Goal: Obtain resource: Obtain resource

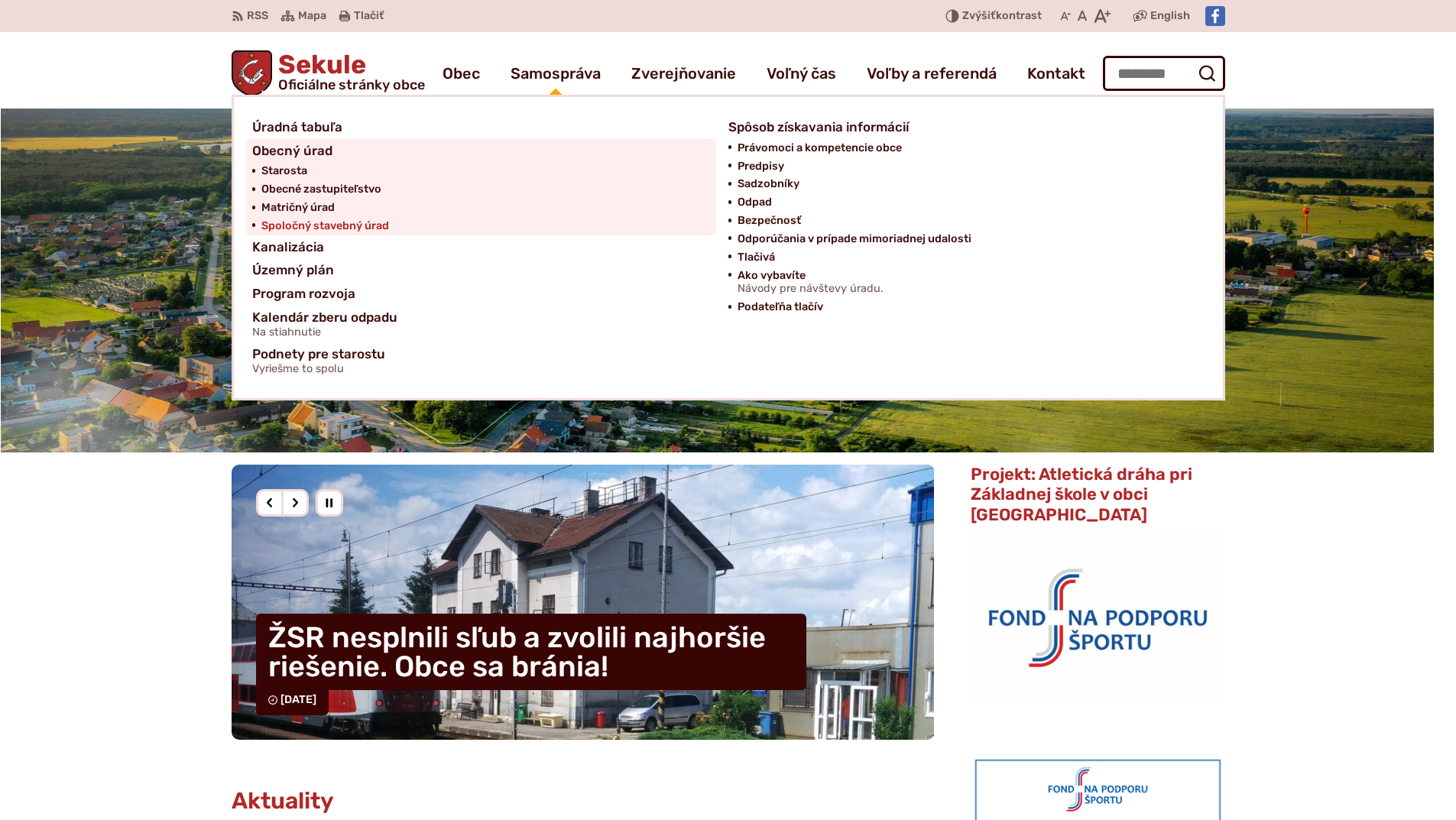
click at [340, 225] on span "Spoločný stavebný úrad" at bounding box center [325, 225] width 127 height 18
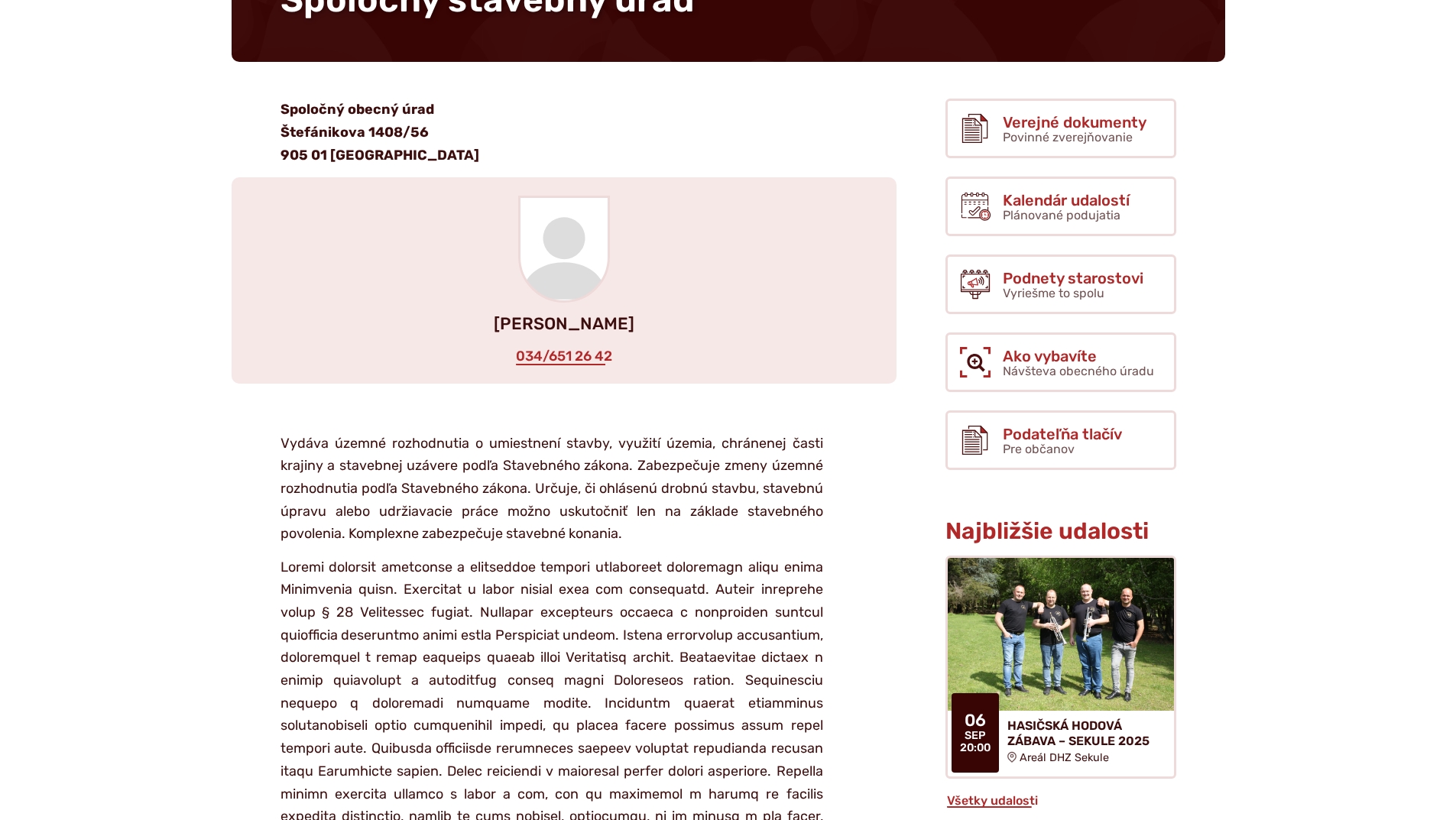
scroll to position [225, 0]
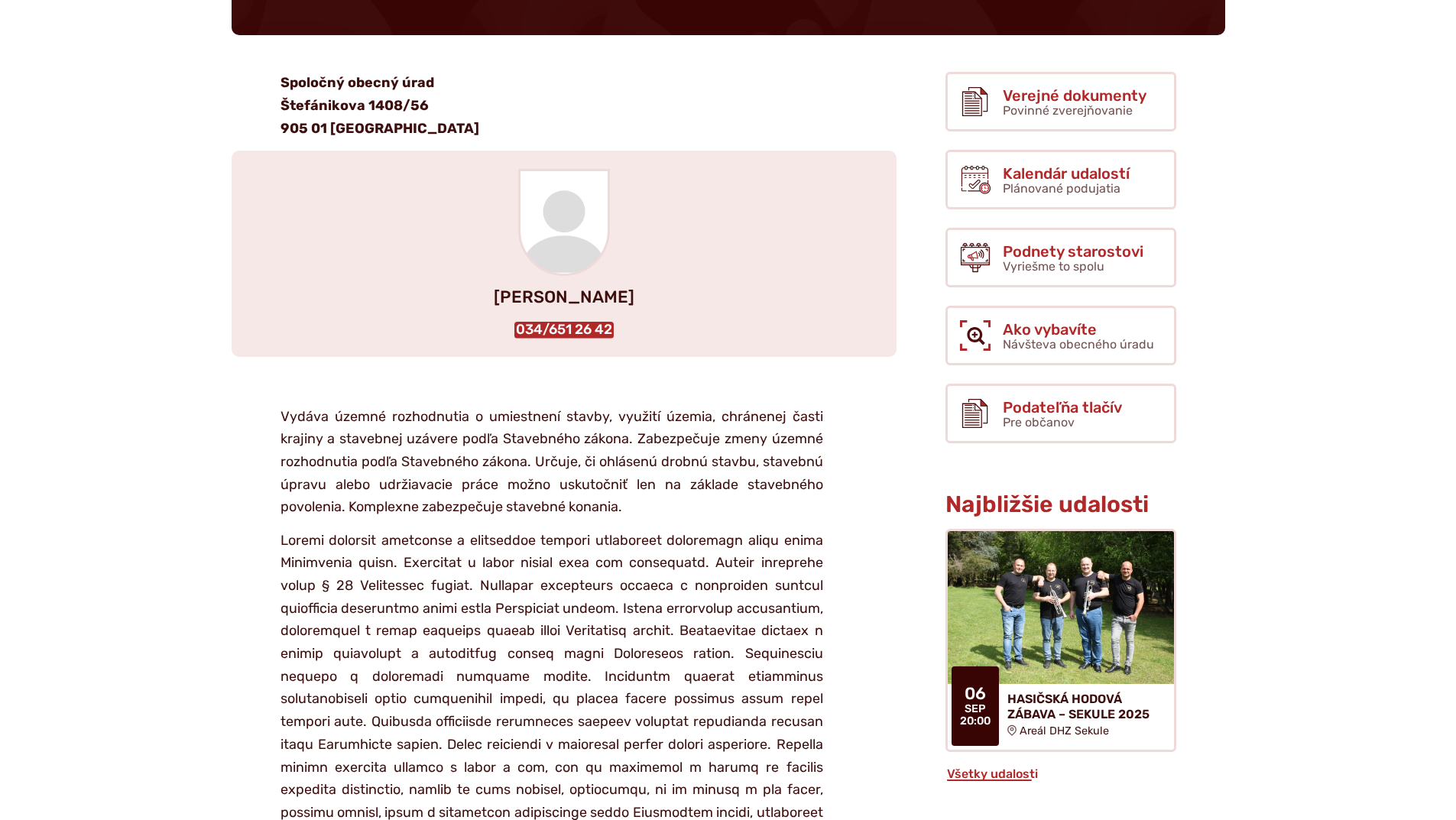
click at [568, 324] on link "034/651 26 42" at bounding box center [564, 330] width 99 height 17
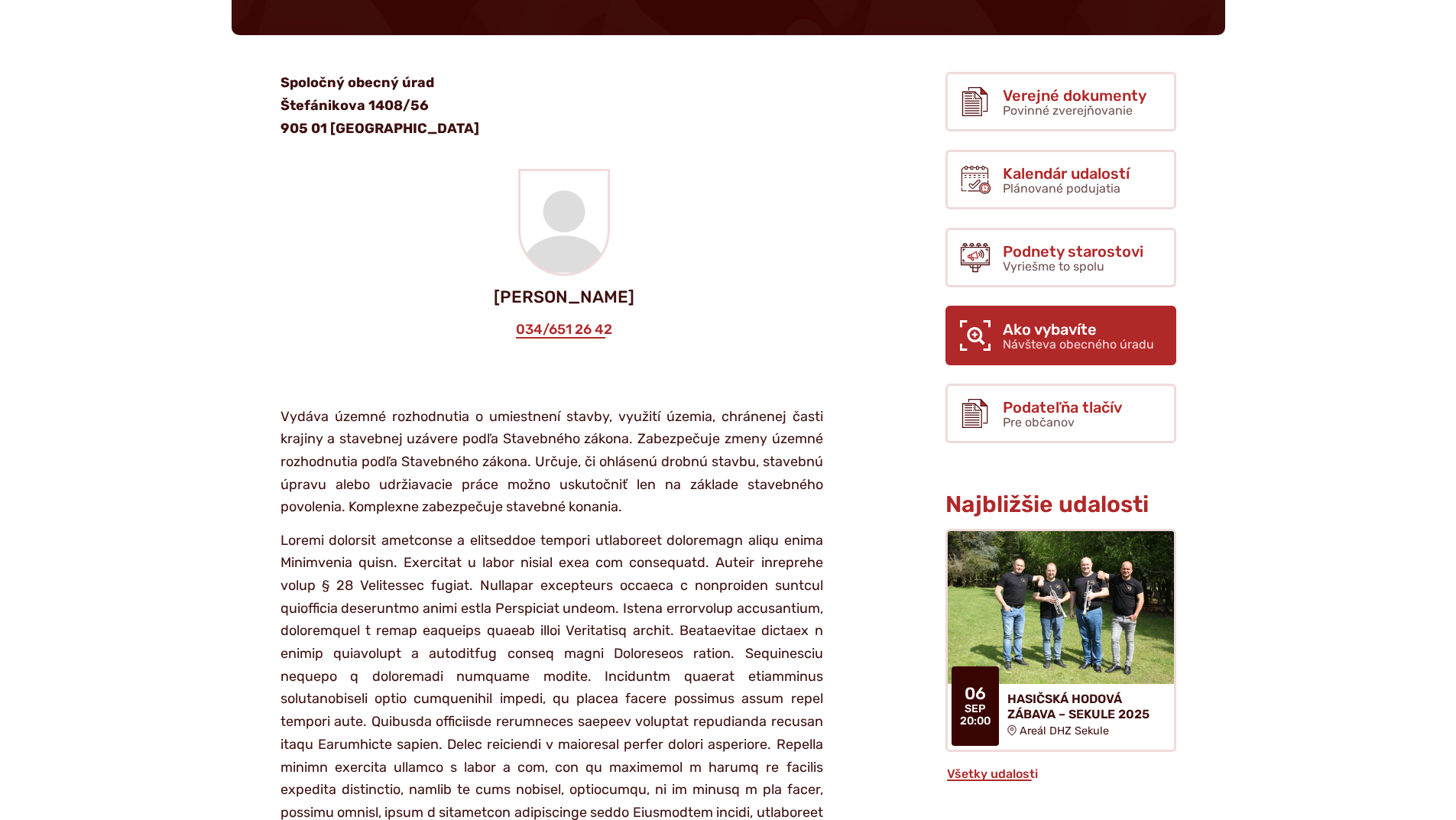
click at [1031, 330] on span "Ako vybavíte" at bounding box center [1078, 329] width 151 height 17
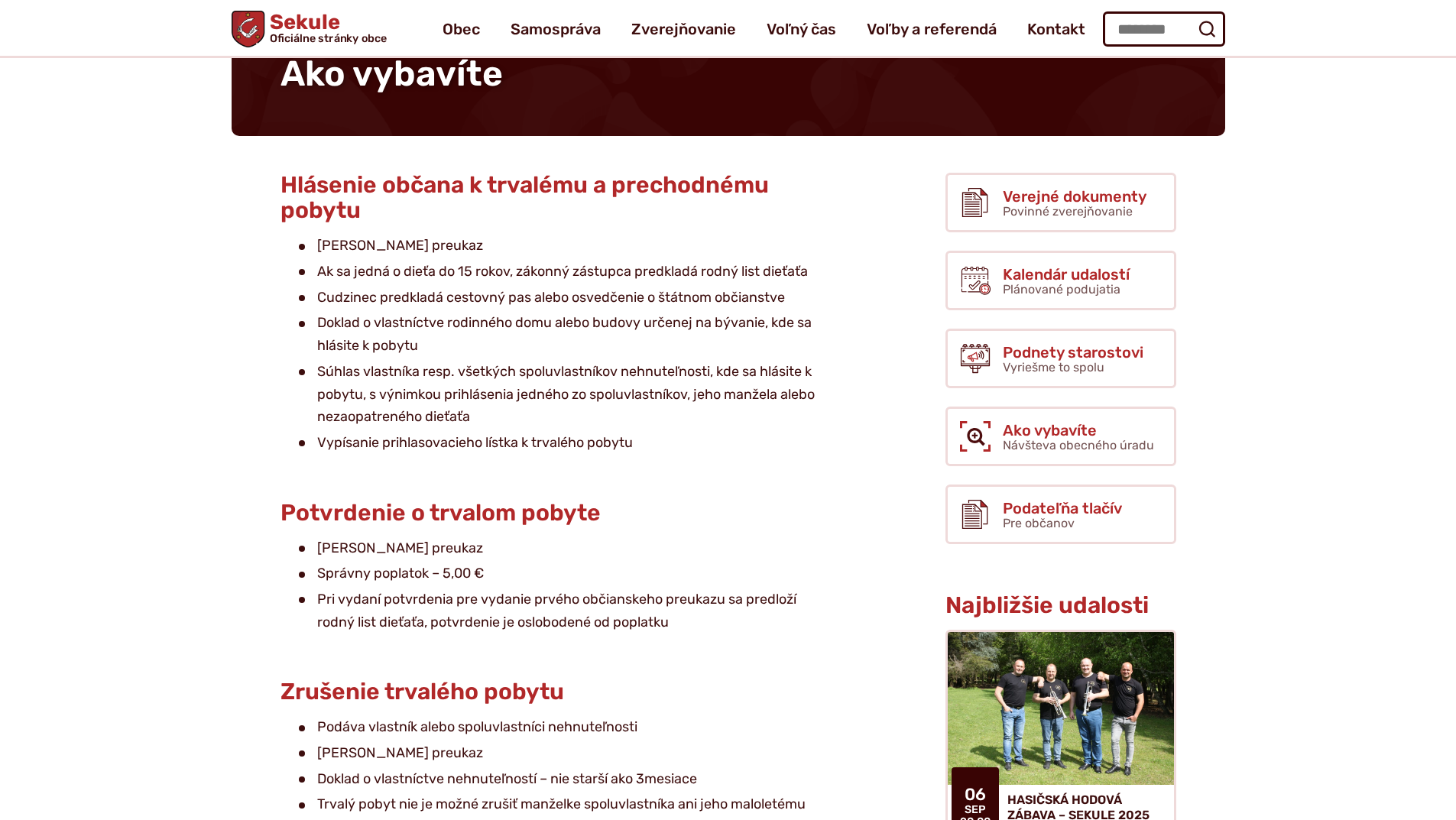
scroll to position [76, 0]
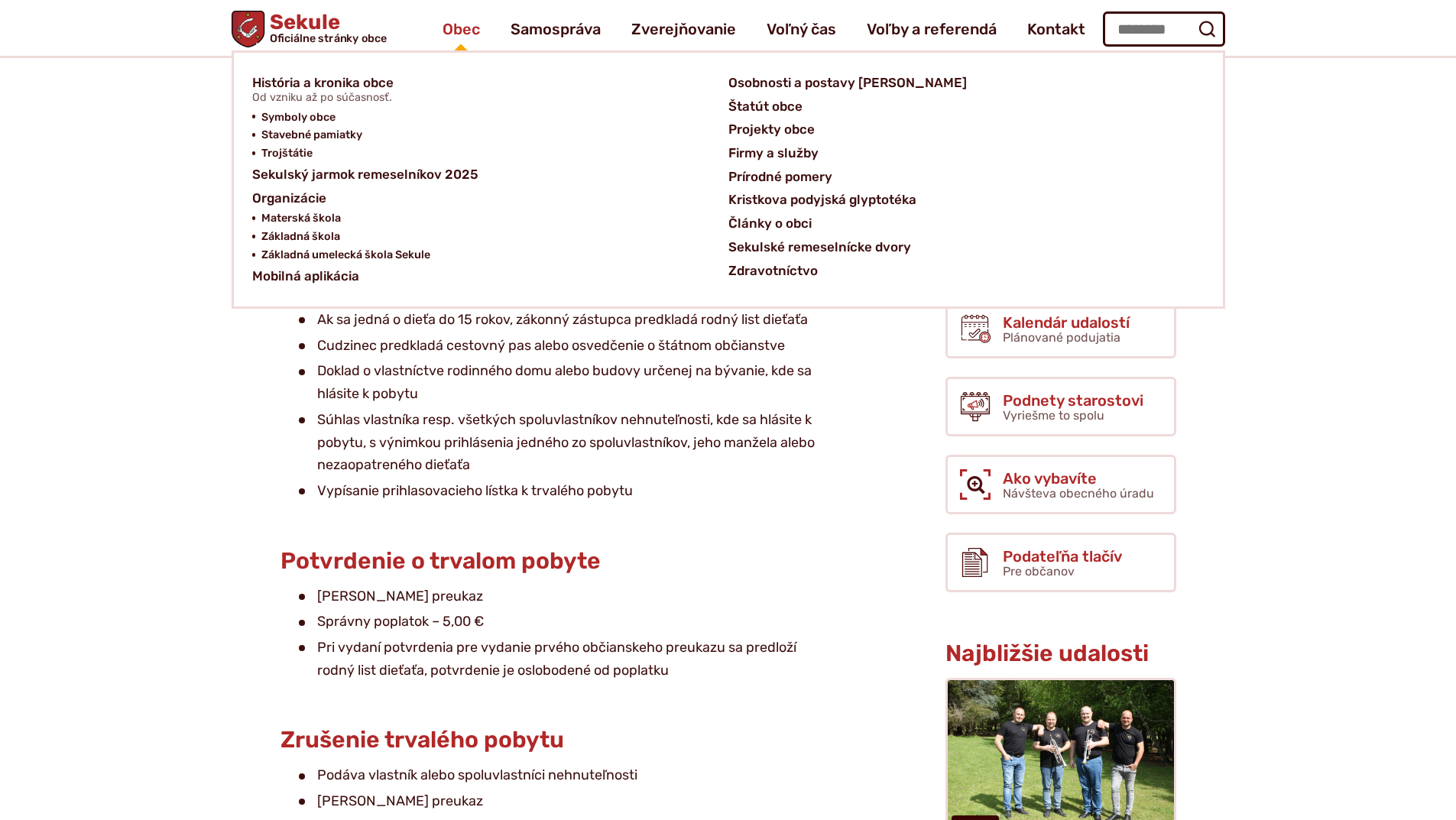
click at [462, 28] on span "Obec" at bounding box center [461, 29] width 38 height 43
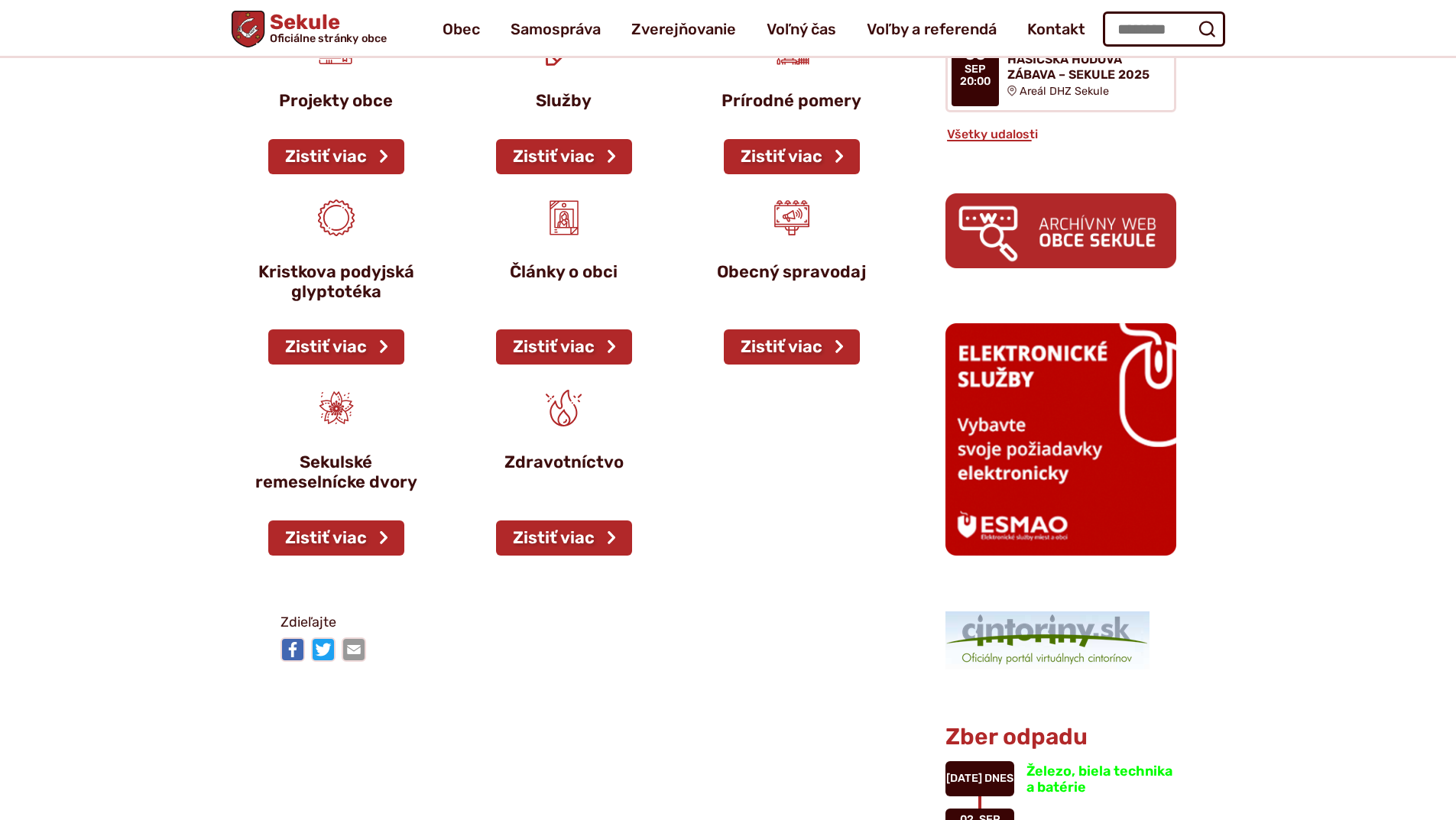
scroll to position [840, 0]
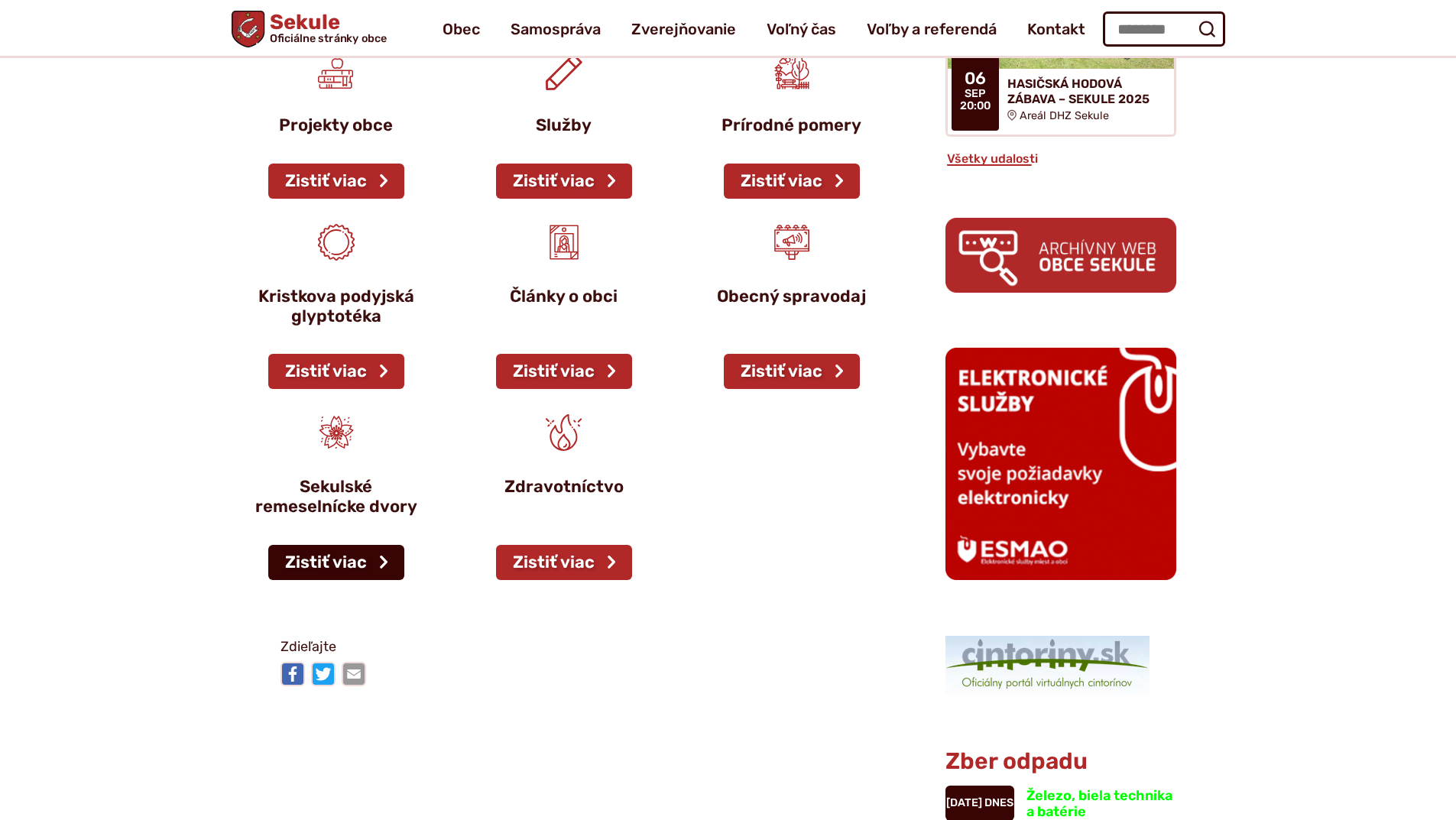
click at [345, 558] on link "Zistiť viac" at bounding box center [336, 562] width 136 height 35
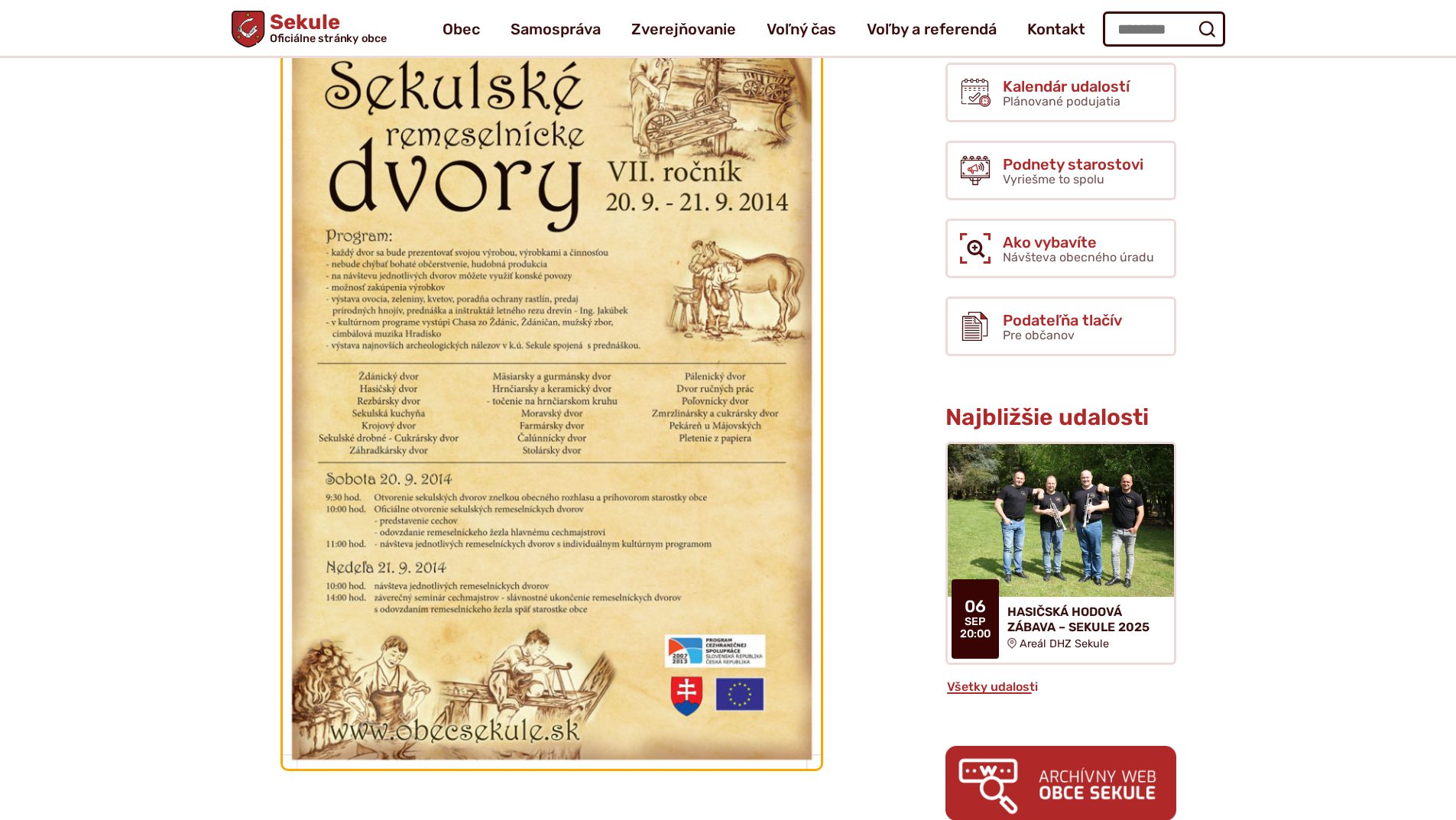
scroll to position [306, 0]
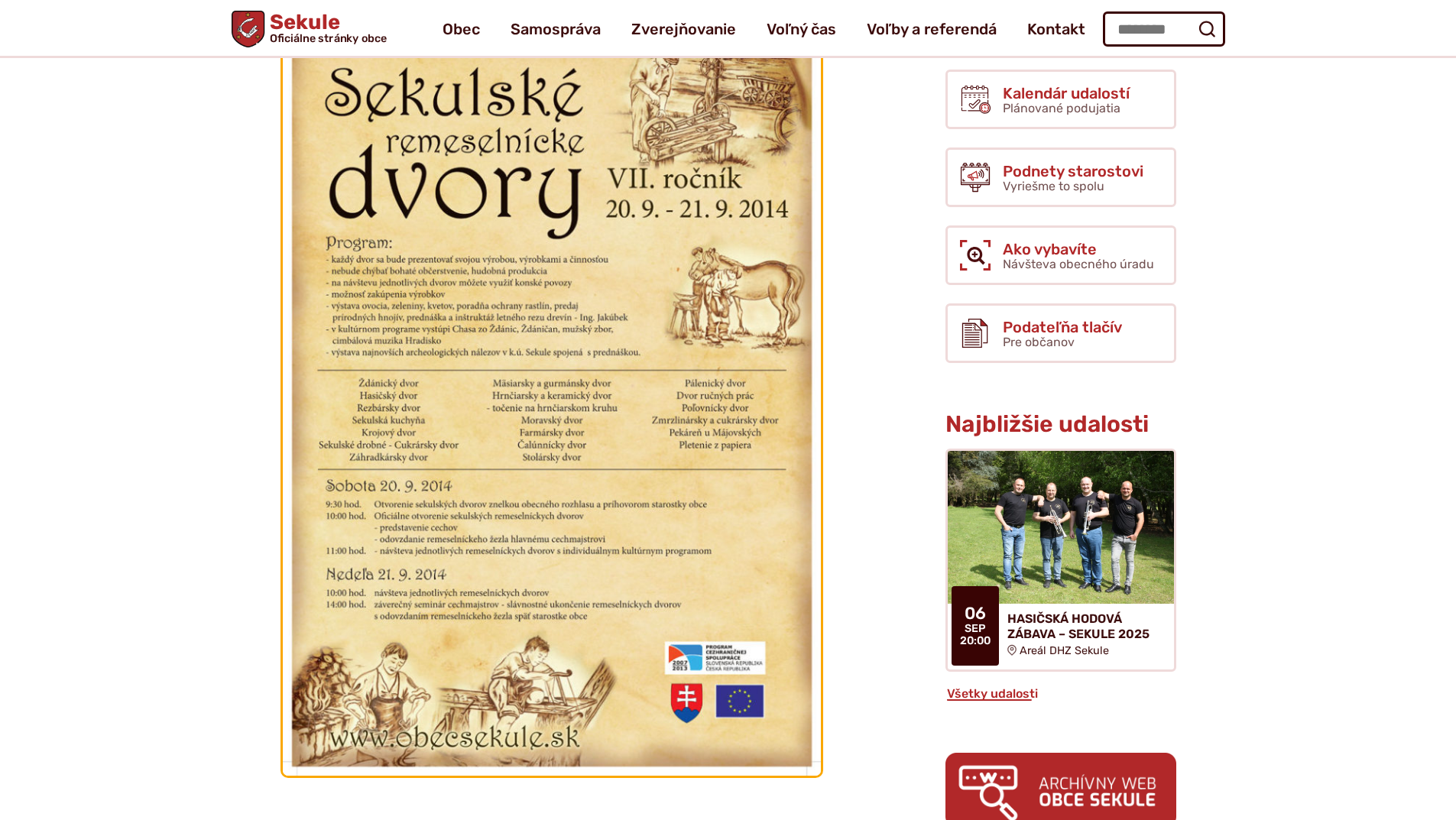
click at [715, 491] on img at bounding box center [551, 401] width 542 height 752
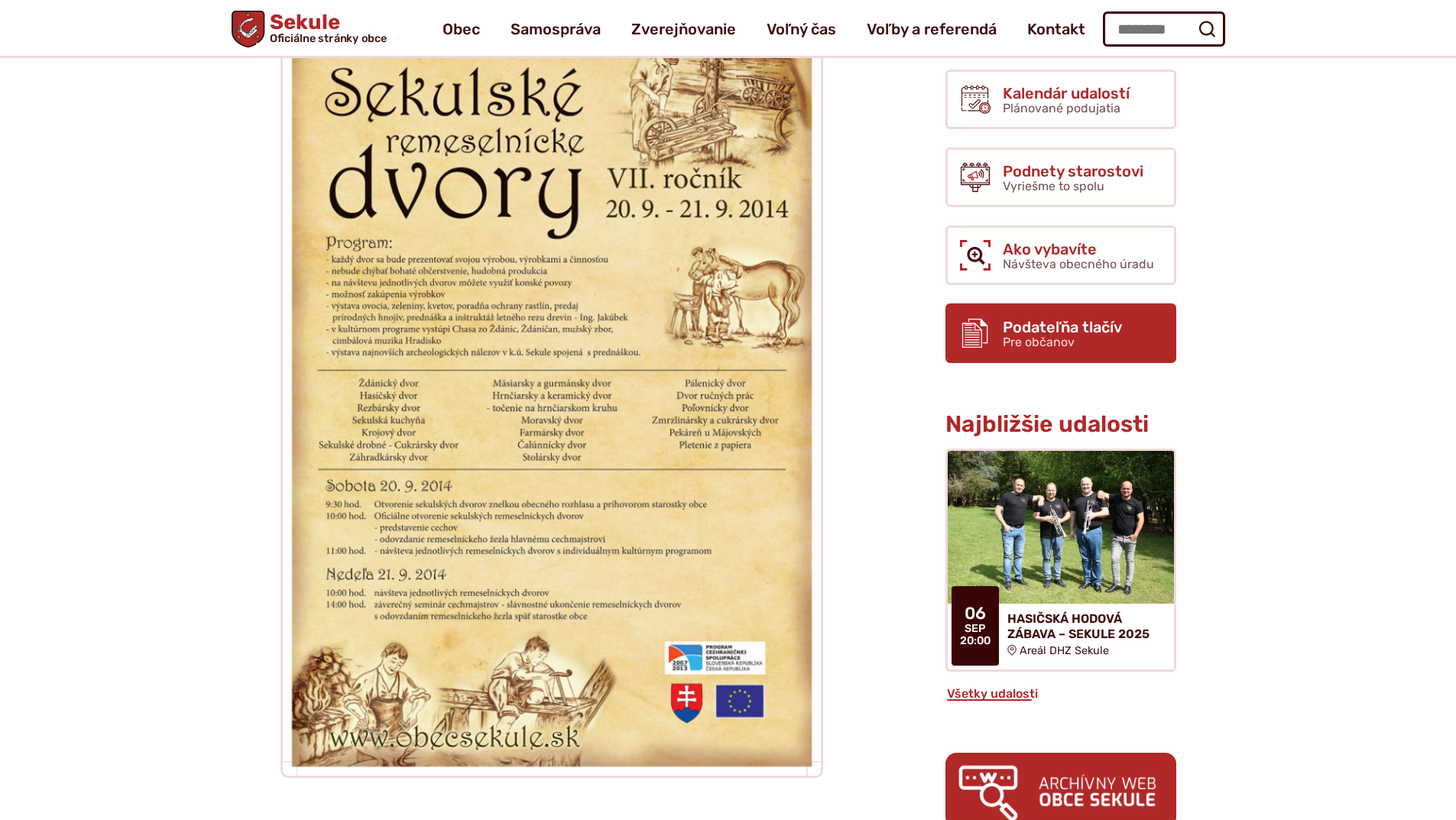
click at [1031, 327] on span "Podateľňa tlačív" at bounding box center [1062, 327] width 119 height 17
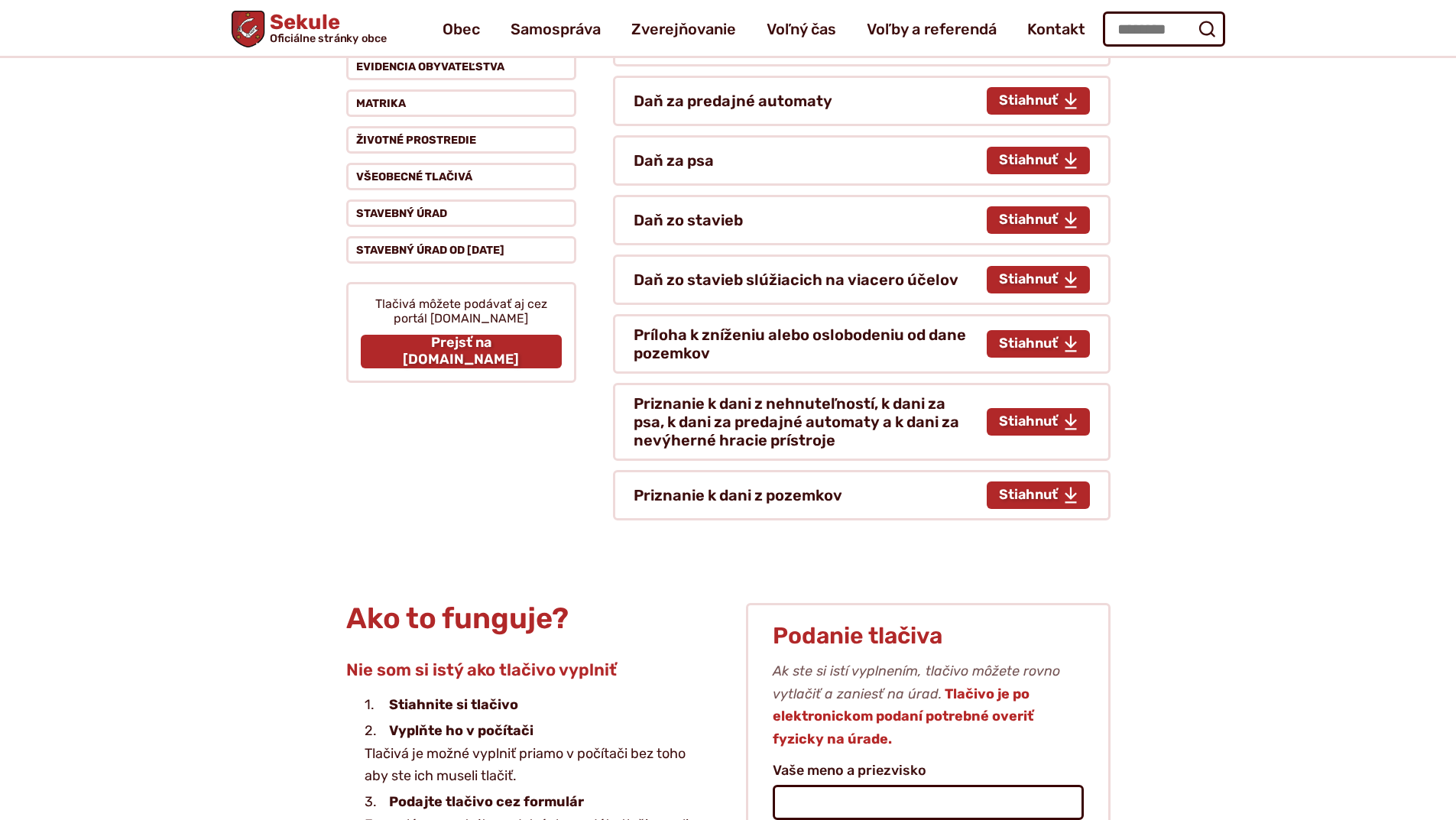
scroll to position [382, 0]
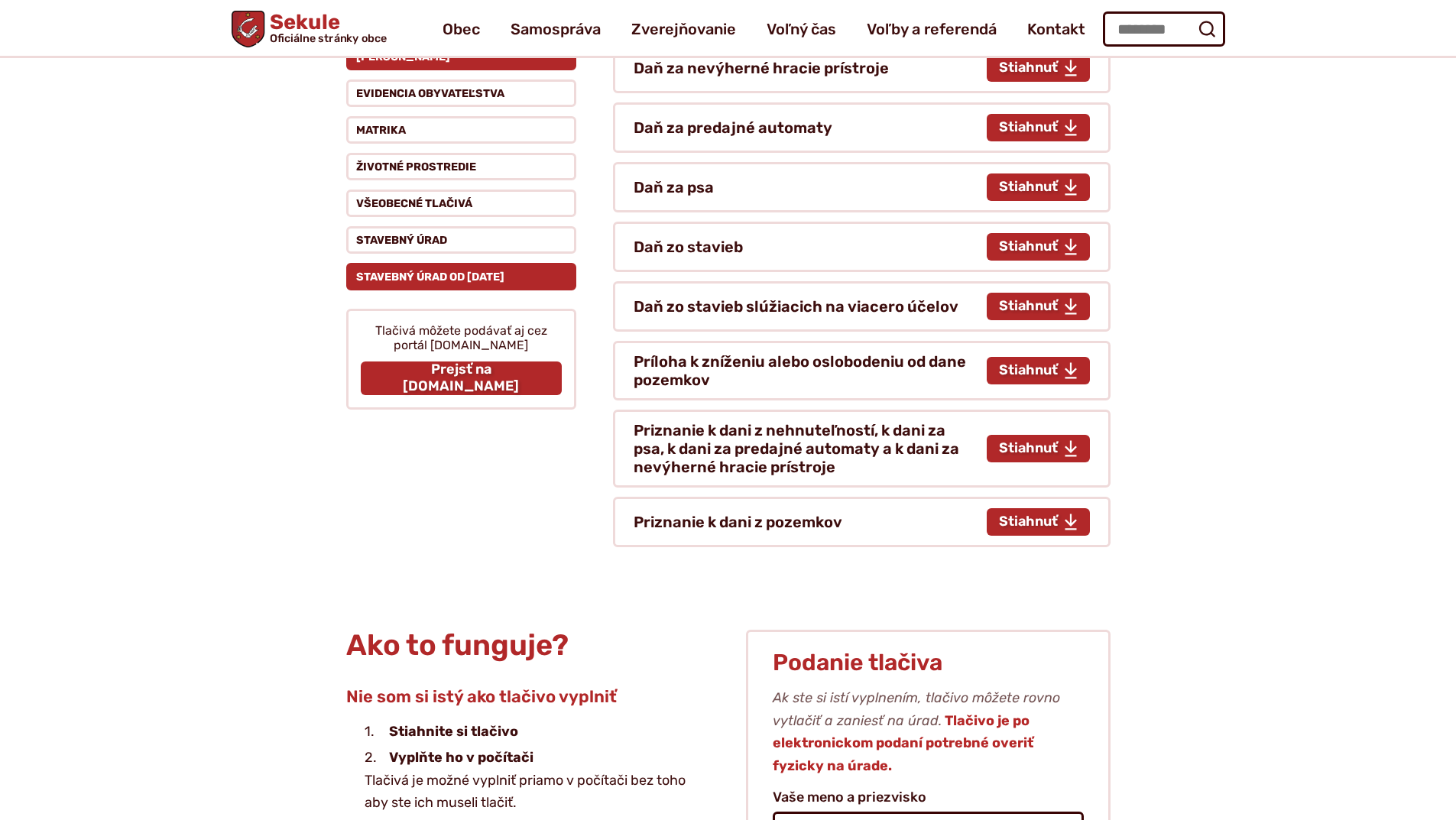
click at [499, 280] on button "Stavebný úrad od [DATE]" at bounding box center [462, 277] width 230 height 28
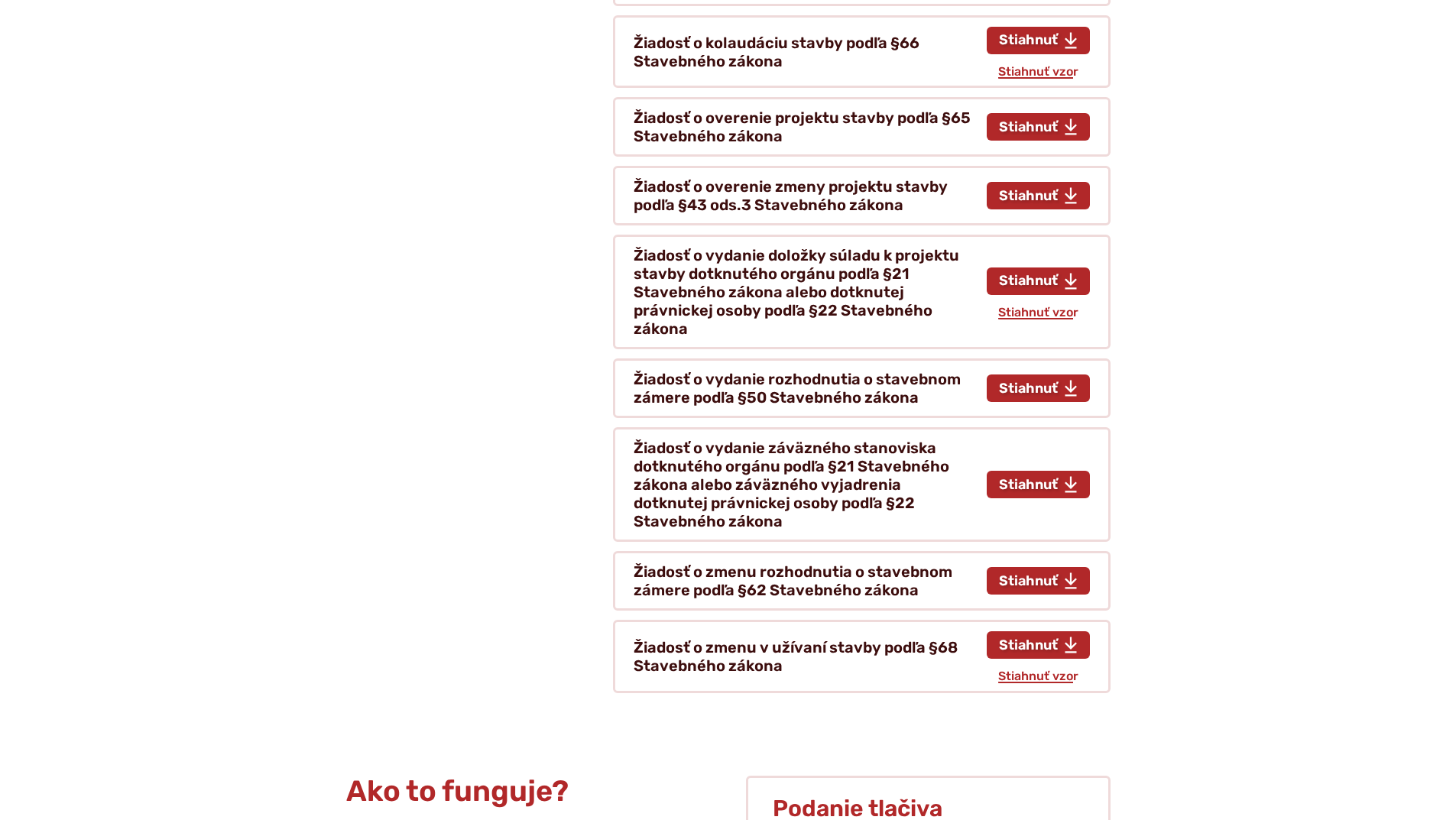
scroll to position [1298, 0]
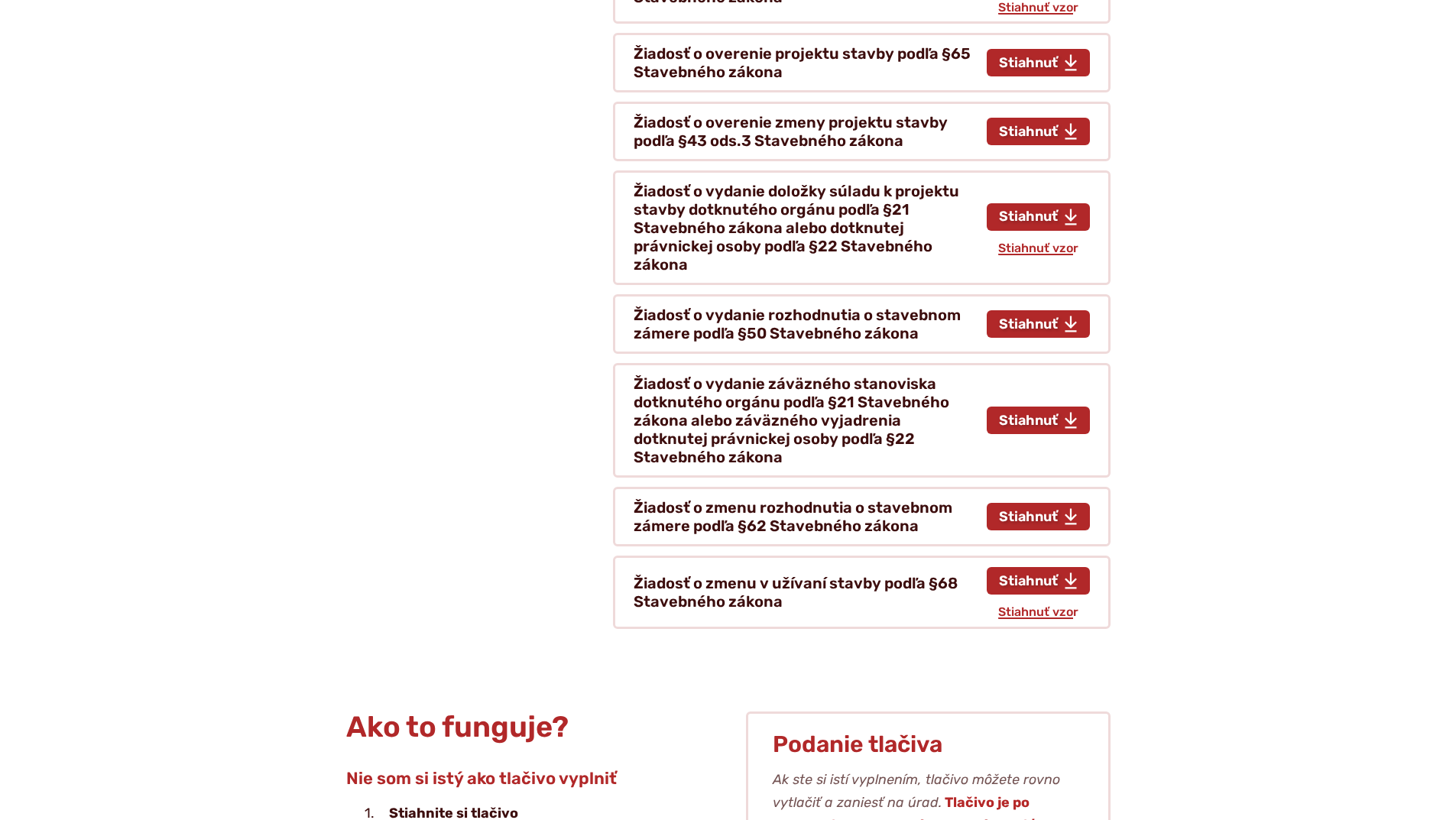
click at [1052, 412] on span "Stiahnuť tlačivo Žiadosť o vydanie záväzného stanoviska dotknutého orgánu podľa…" at bounding box center [1028, 420] width 59 height 17
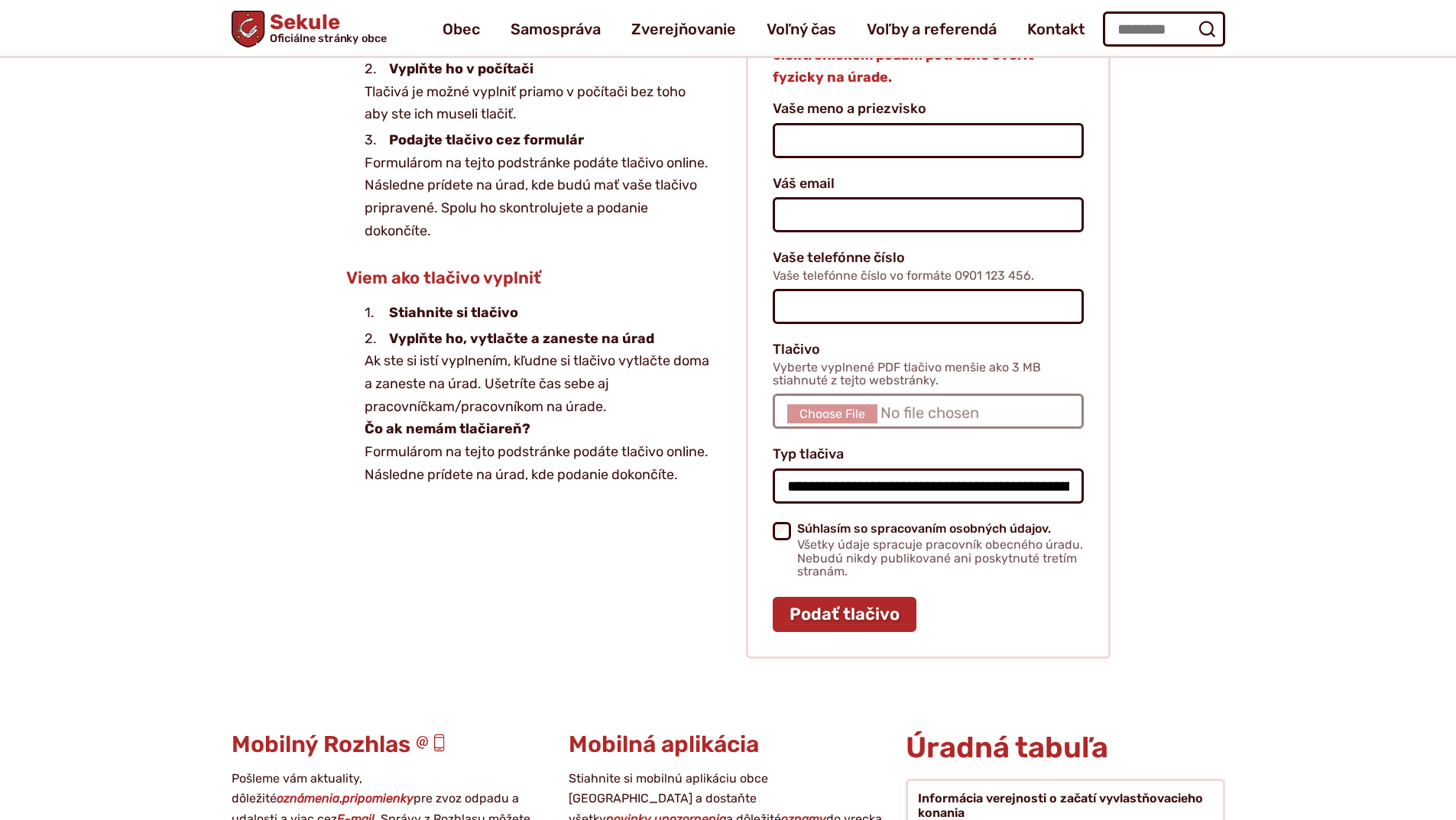
scroll to position [2068, 0]
click at [801, 342] on span "Tlačivo Vyberte vyplnené PDF tlačivo menšie ako 3 MB stiahnuté z tejto webstrán…" at bounding box center [928, 364] width 310 height 45
click at [801, 394] on input "Tlačivo Vyberte vyplnené PDF tlačivo menšie ako 3 MB stiahnuté z tejto webstrán…" at bounding box center [928, 411] width 310 height 35
click at [828, 399] on input "Tlačivo Vyberte vyplnené PDF tlačivo menšie ako 3 MB stiahnuté z tejto webstrán…" at bounding box center [928, 411] width 310 height 35
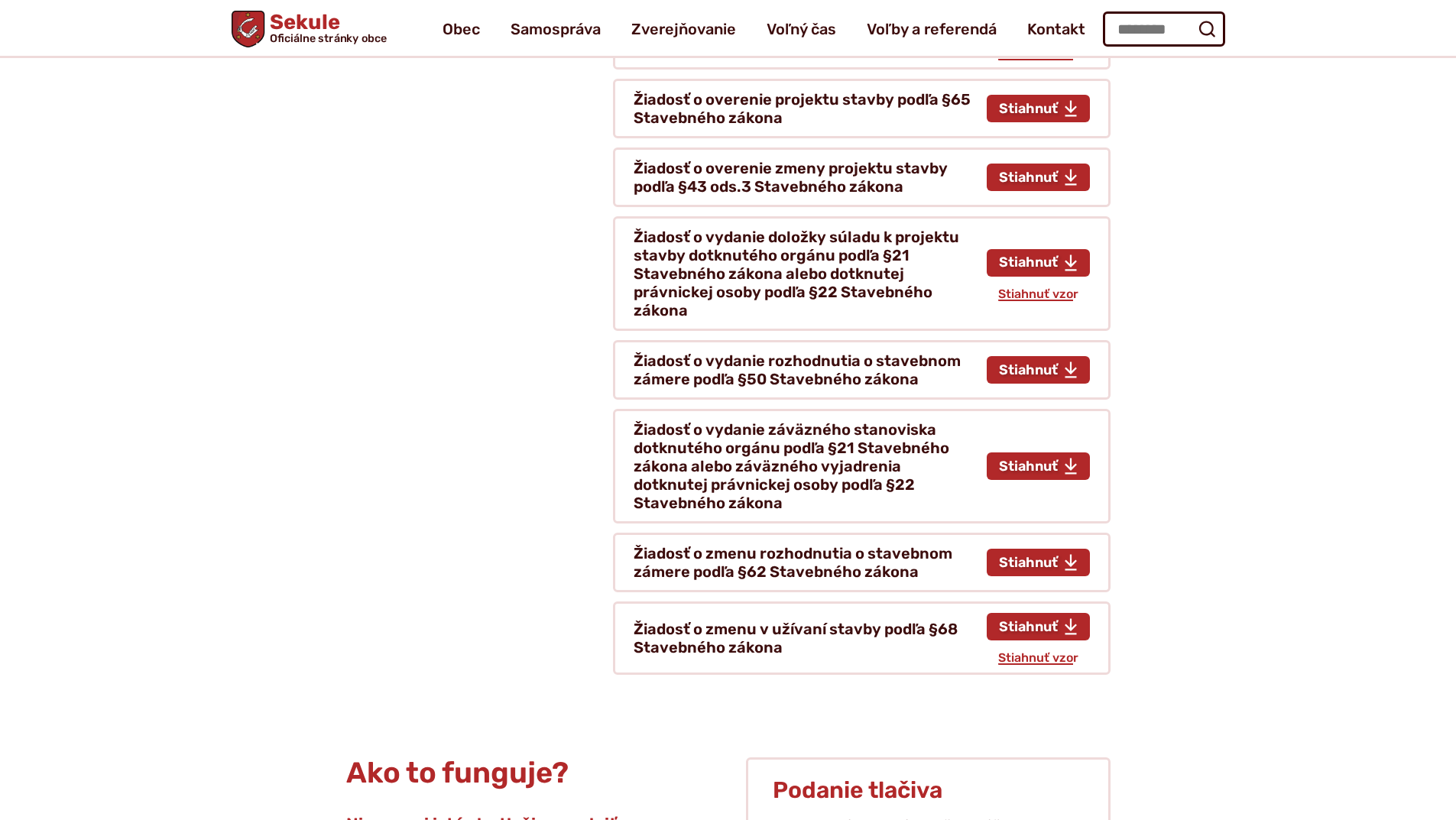
scroll to position [1227, 0]
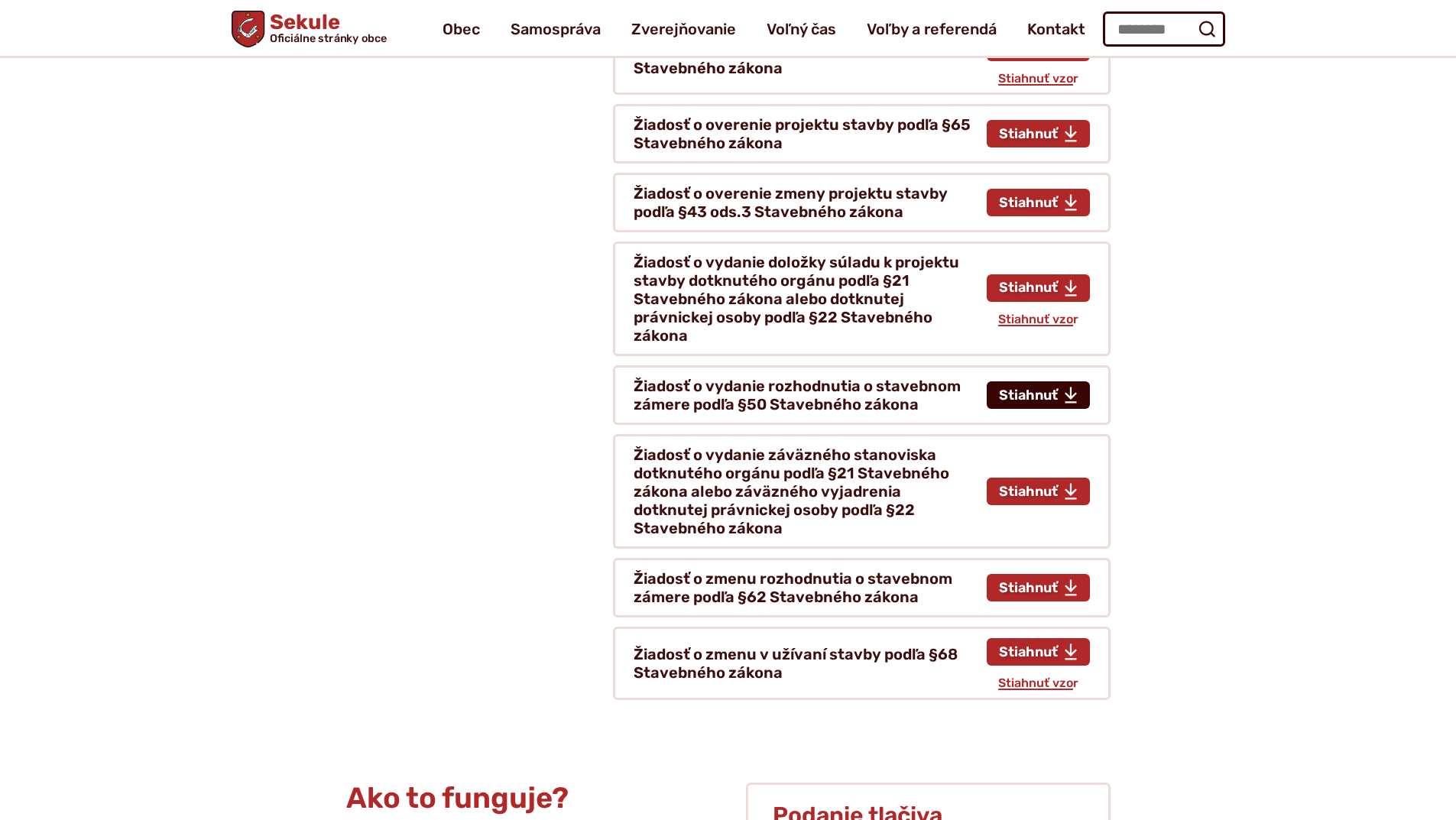
click at [1005, 387] on span "Stiahnuť tlačivo Žiadosť o vydanie rozhodnutia o stavebnom zámere podľa §50 Sta…" at bounding box center [1028, 395] width 59 height 17
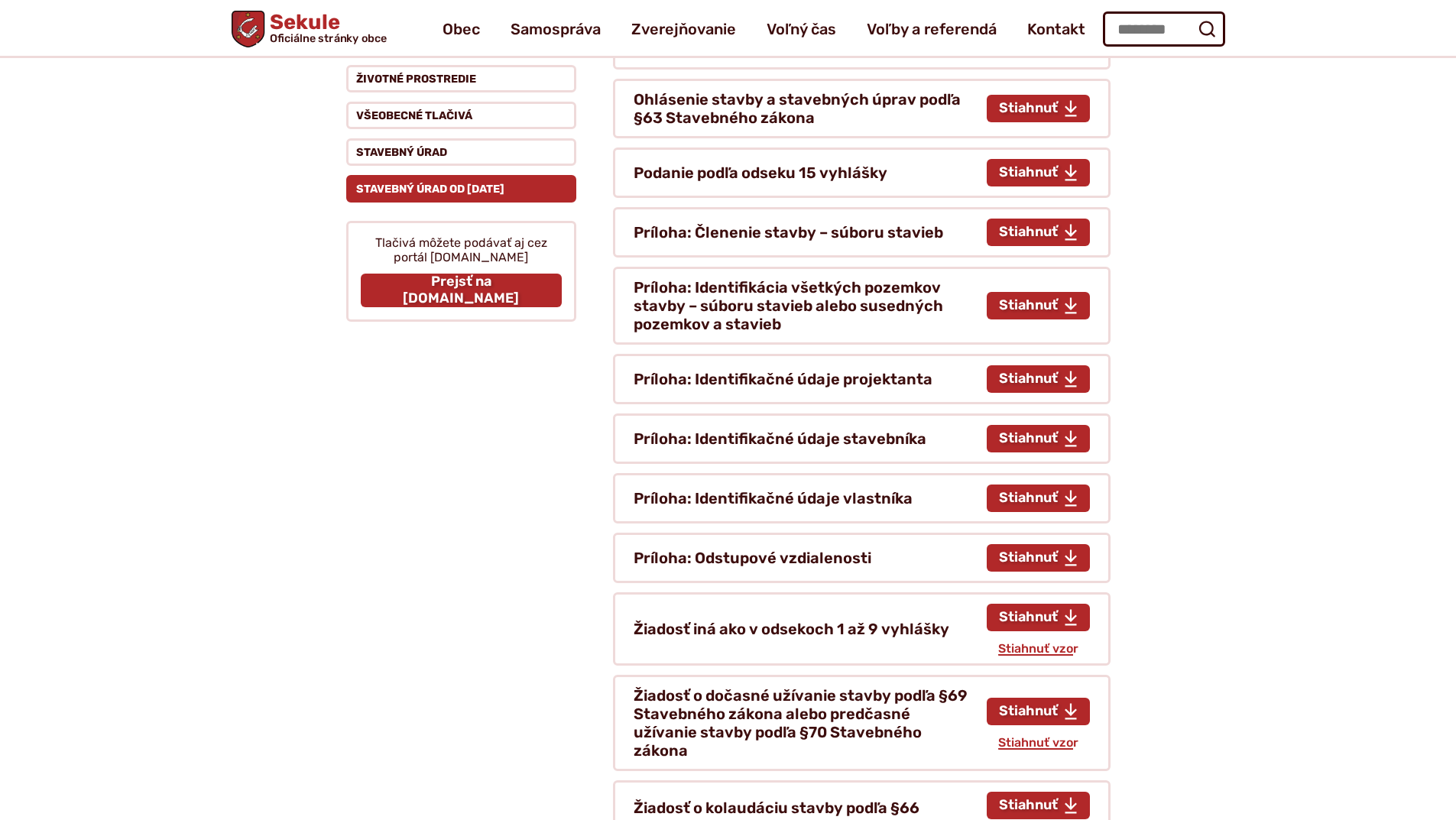
scroll to position [158, 0]
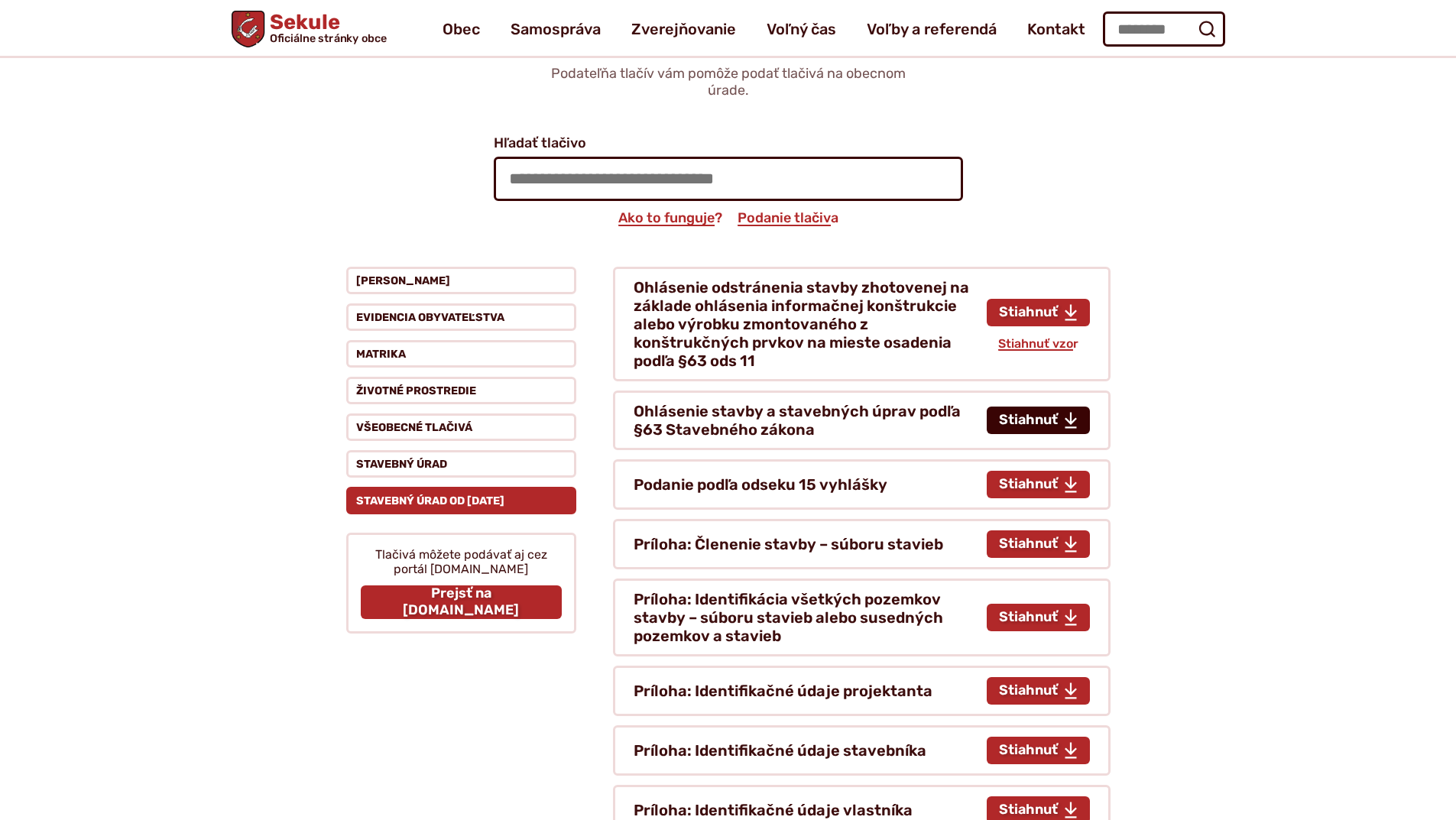
click at [1035, 421] on span "Stiahnuť tlačivo Ohlásenie stavby a stavebných úprav podľa §63 Stavebného zákona" at bounding box center [1028, 420] width 59 height 17
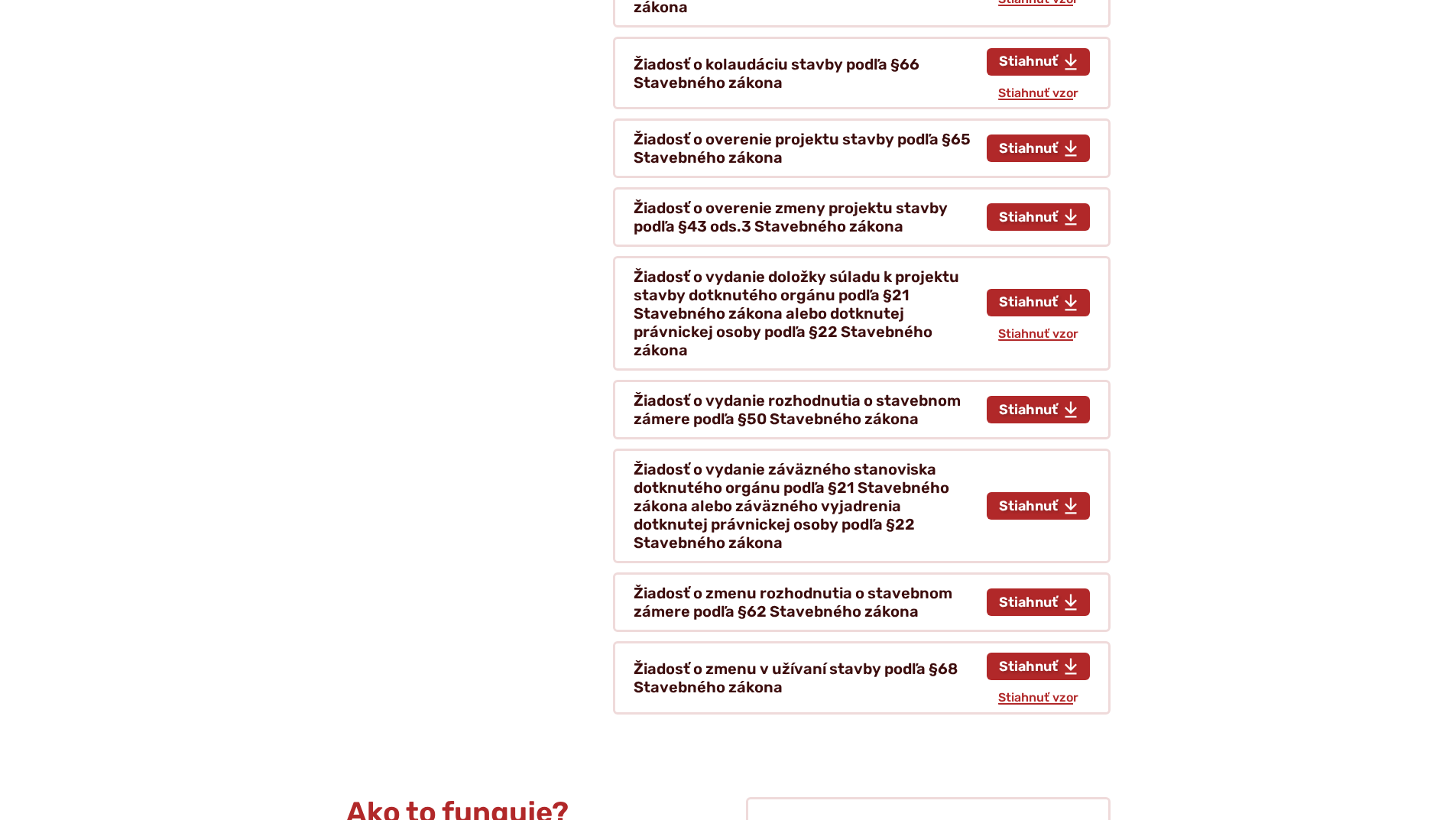
scroll to position [1227, 0]
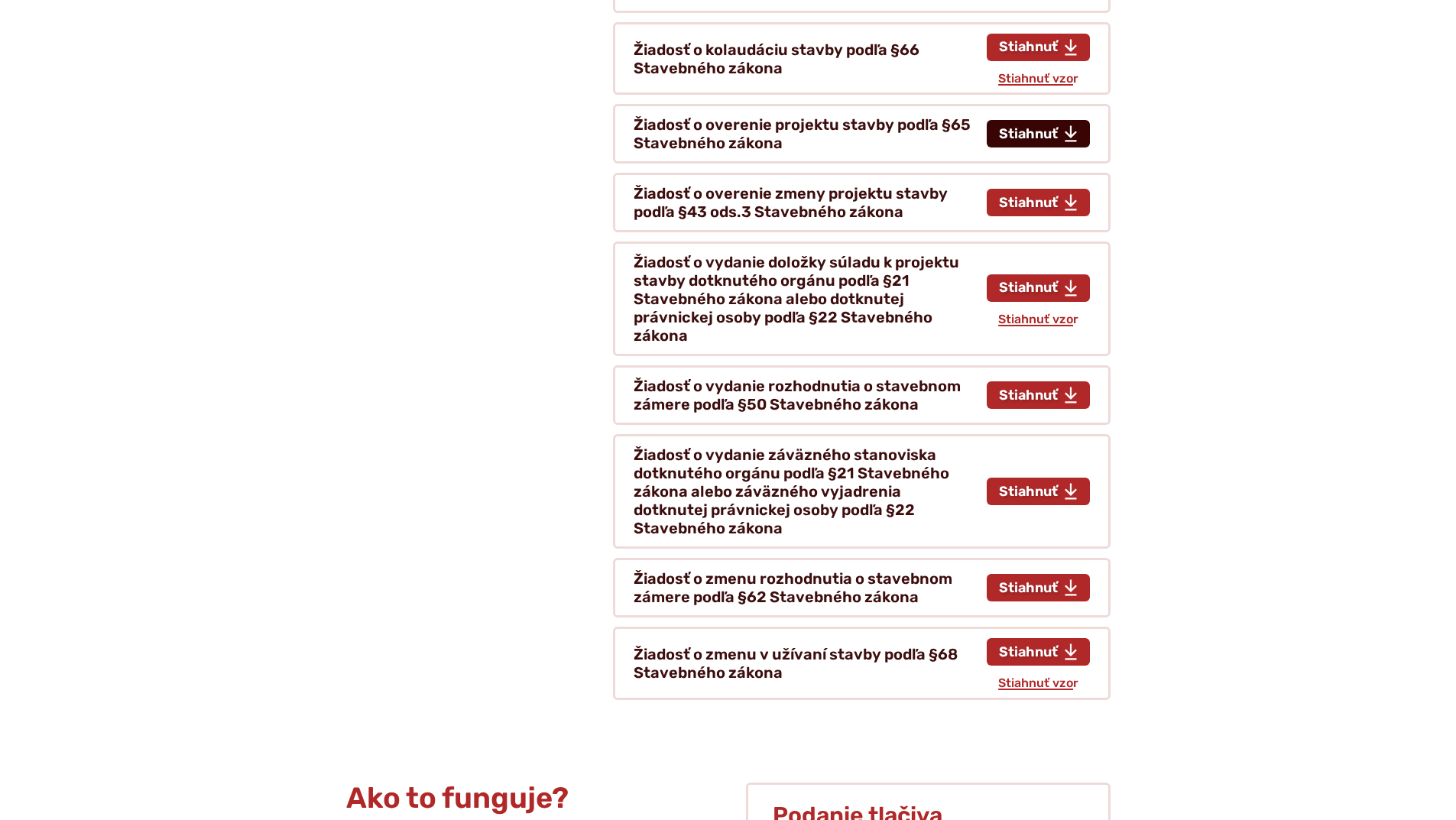
click at [1029, 126] on span "Stiahnuť tlačivo Žiadosť o overenie projektu stavby podľa §65 Stavebného zákona" at bounding box center [1028, 134] width 59 height 17
type input "**********"
